Goal: Book appointment/travel/reservation

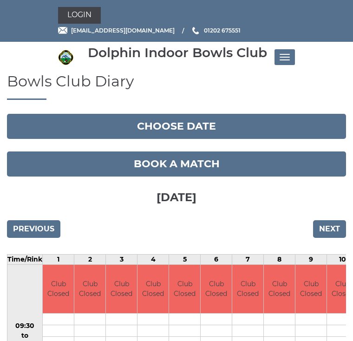
click at [334, 232] on input "Next" at bounding box center [329, 229] width 33 height 18
click at [335, 235] on input "Next" at bounding box center [329, 229] width 33 height 18
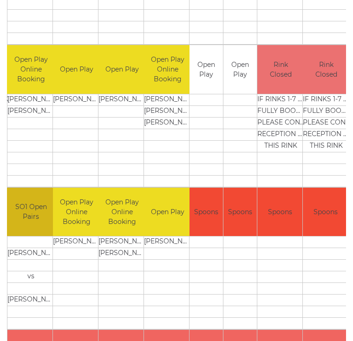
scroll to position [0, 171]
click at [289, 151] on td "THIS RINK" at bounding box center [281, 146] width 47 height 12
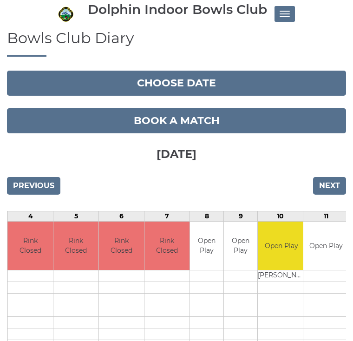
scroll to position [0, 0]
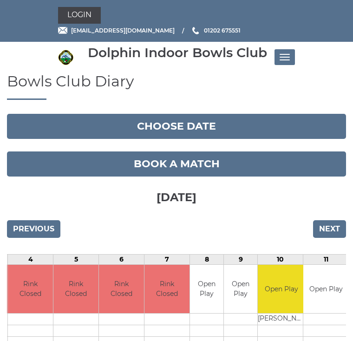
click at [189, 168] on link "Book a match" at bounding box center [176, 164] width 339 height 25
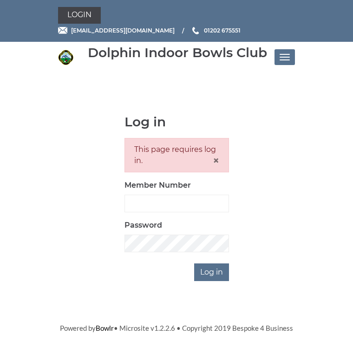
scroll to position [112, 0]
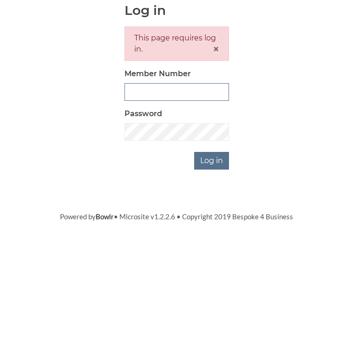
type input "2923"
click at [212, 264] on input "Log in" at bounding box center [211, 273] width 35 height 18
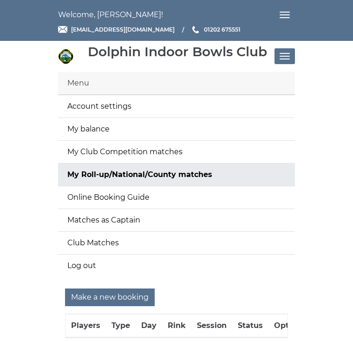
click at [120, 303] on input "Make a new booking" at bounding box center [110, 298] width 90 height 18
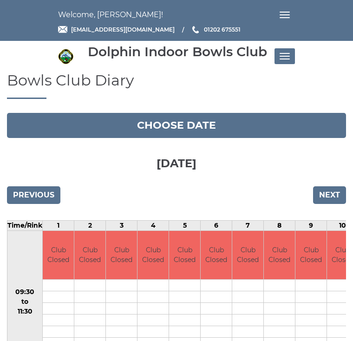
click at [336, 196] on input "Next" at bounding box center [329, 195] width 33 height 18
click at [337, 198] on input "Next" at bounding box center [329, 195] width 33 height 18
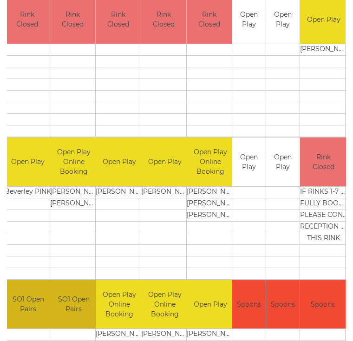
scroll to position [236, 0]
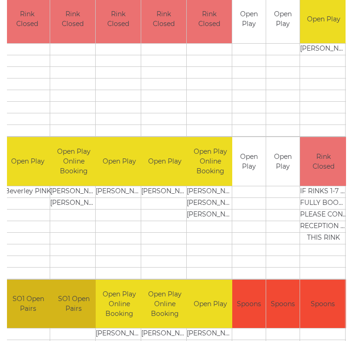
click at [0, 0] on div "Book slot" at bounding box center [0, 0] width 0 height 0
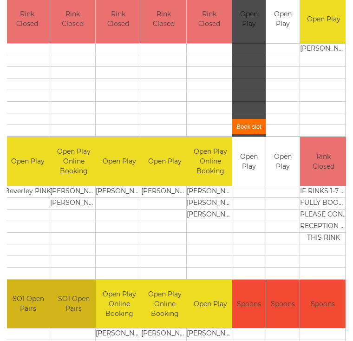
click at [0, 0] on div "Book slot" at bounding box center [0, 0] width 0 height 0
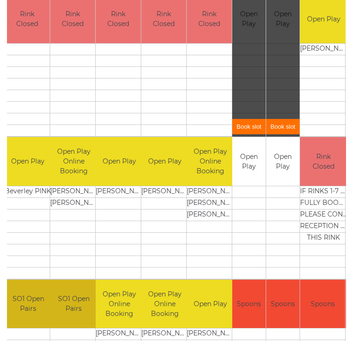
click at [246, 107] on div "Book slot" at bounding box center [248, 66] width 33 height 142
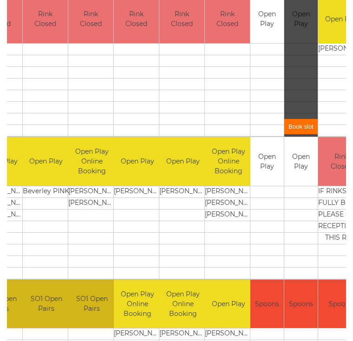
scroll to position [0, 116]
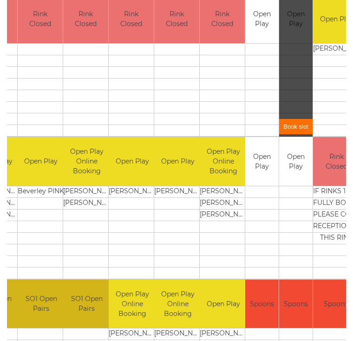
click at [294, 134] on link "Book slot" at bounding box center [295, 126] width 33 height 15
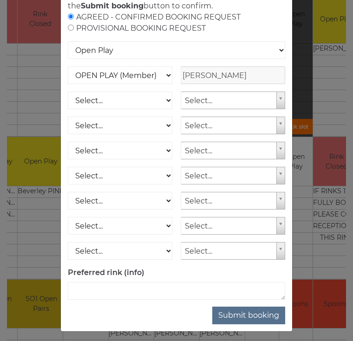
scroll to position [74, 0]
click at [253, 324] on button "Submit booking" at bounding box center [248, 316] width 73 height 18
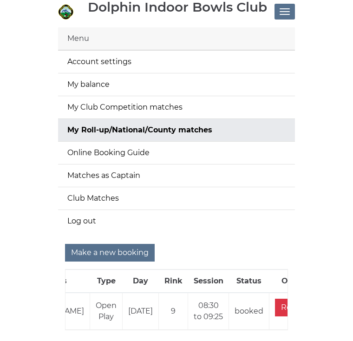
scroll to position [0, 60]
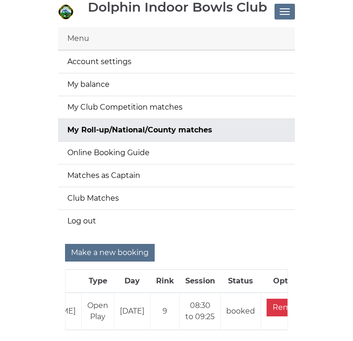
click at [272, 315] on input "Remove" at bounding box center [289, 308] width 44 height 18
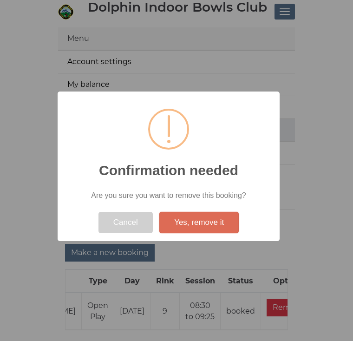
click at [223, 233] on button "Yes, remove it" at bounding box center [198, 222] width 79 height 21
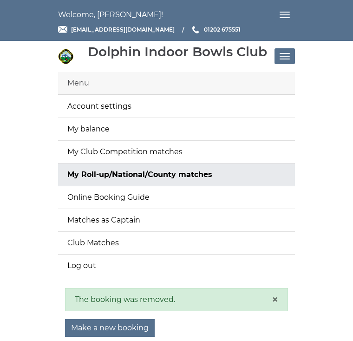
click at [132, 331] on input "Make a new booking" at bounding box center [110, 328] width 90 height 18
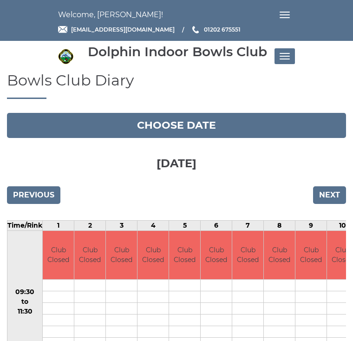
click at [337, 200] on input "Next" at bounding box center [329, 195] width 33 height 18
click at [337, 196] on input "Next" at bounding box center [329, 195] width 33 height 18
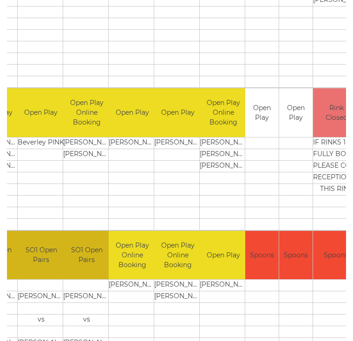
scroll to position [0, 117]
click at [0, 0] on div "Book slot" at bounding box center [0, 0] width 0 height 0
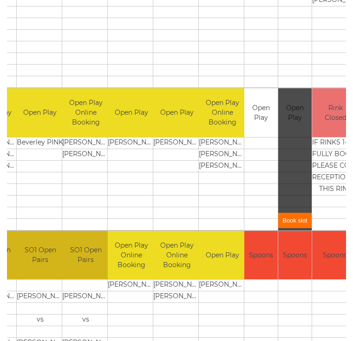
click at [301, 220] on link "Book slot" at bounding box center [294, 220] width 33 height 15
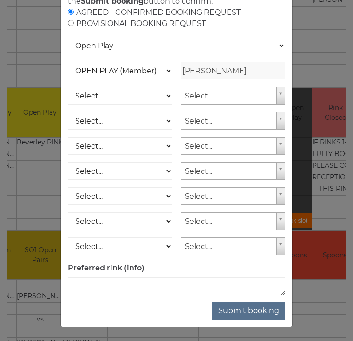
scroll to position [90, 0]
click at [259, 310] on button "Submit booking" at bounding box center [248, 311] width 73 height 18
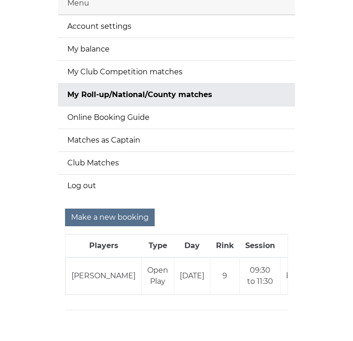
scroll to position [79, 0]
